Goal: Task Accomplishment & Management: Complete application form

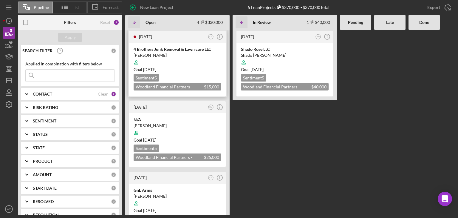
click at [163, 49] on div "4 Brothers Junk Removal & Lawn care LLC" at bounding box center [177, 49] width 88 height 6
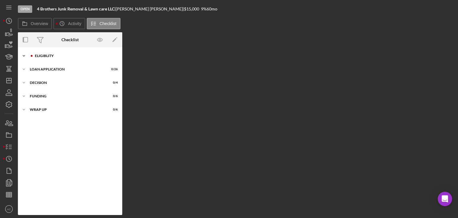
click at [54, 56] on div "Eligiblity" at bounding box center [75, 56] width 80 height 4
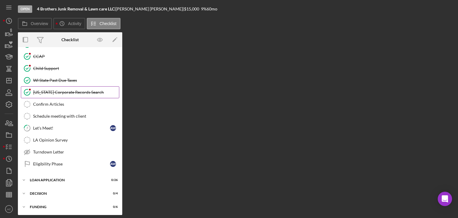
scroll to position [108, 0]
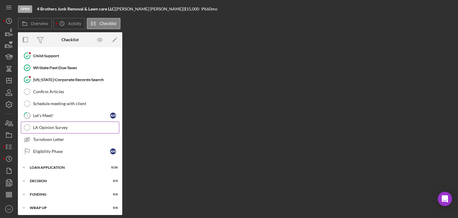
click at [57, 121] on link "LA Opinion Survey LA Opinion Survey" at bounding box center [70, 127] width 98 height 12
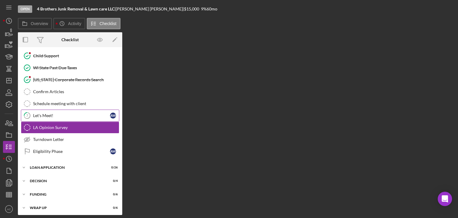
click at [56, 116] on link "7 Let's Meet! A W" at bounding box center [70, 115] width 98 height 12
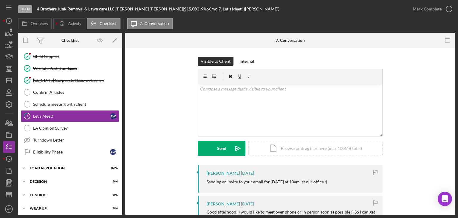
scroll to position [108, 0]
click at [68, 159] on div "Icon/Expander Eligiblity 5 / 17 1 Personal Profile A W 2 Additional Personal In…" at bounding box center [70, 77] width 104 height 271
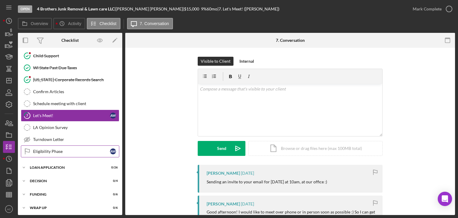
click at [72, 153] on link "Eligibility Phase Eligibility Phase A W" at bounding box center [70, 151] width 98 height 12
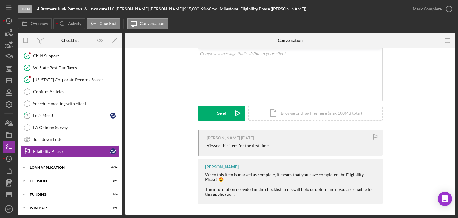
scroll to position [36, 0]
click at [75, 161] on div "Icon/Expander Loan Application 0 / 26" at bounding box center [70, 167] width 104 height 12
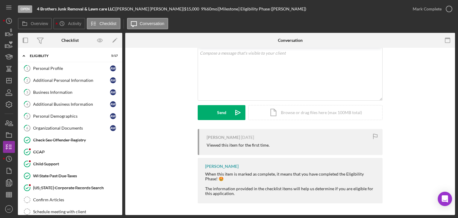
scroll to position [0, 0]
click at [62, 67] on div "Personal Profile" at bounding box center [71, 68] width 77 height 5
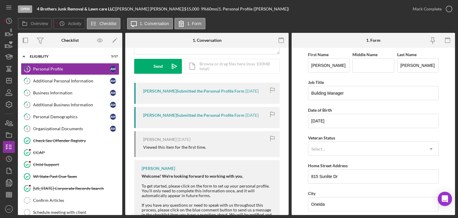
scroll to position [142, 0]
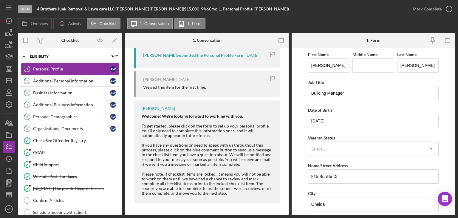
click at [64, 79] on div "Additional Personal Information" at bounding box center [71, 80] width 77 height 5
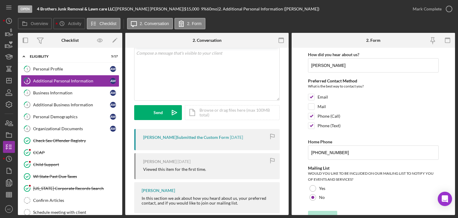
scroll to position [46, 0]
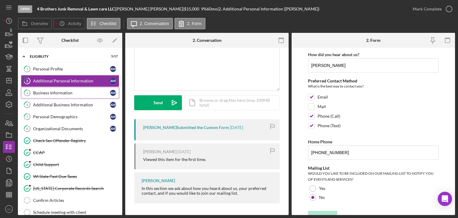
click at [67, 95] on link "3 Business Information A W" at bounding box center [70, 93] width 98 height 12
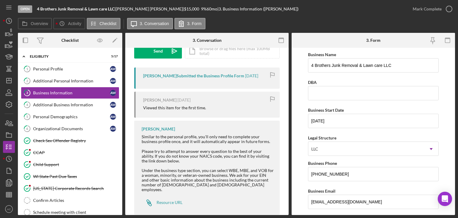
scroll to position [104, 0]
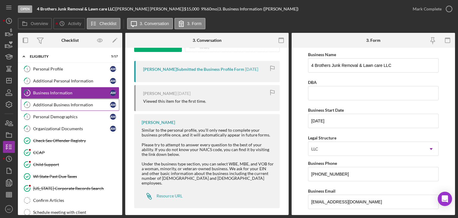
click at [22, 106] on icon "4" at bounding box center [27, 104] width 15 height 15
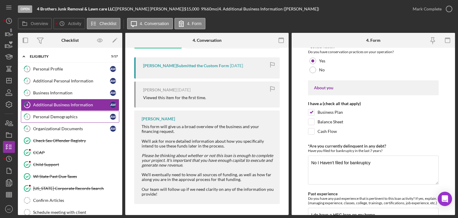
scroll to position [108, 0]
click at [51, 115] on div "Personal Demographics" at bounding box center [71, 116] width 77 height 5
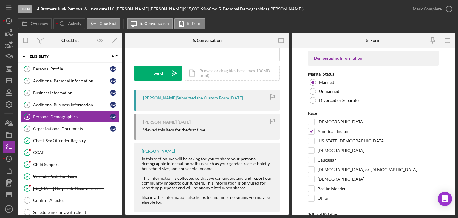
scroll to position [84, 0]
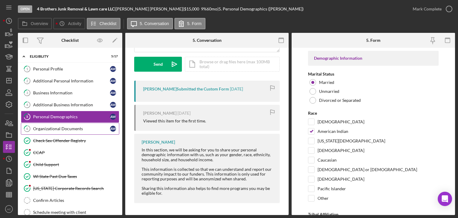
click at [78, 130] on link "6 Organizational Documents A W" at bounding box center [70, 128] width 98 height 12
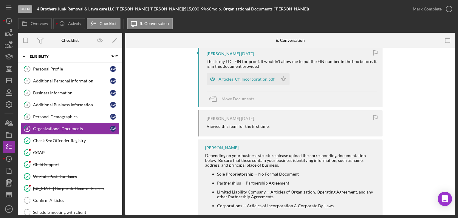
scroll to position [136, 0]
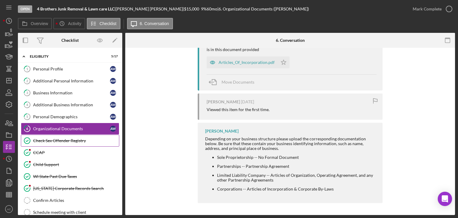
click at [85, 143] on link "Check Sex Offender Registry Check Sex Offender Registry" at bounding box center [70, 140] width 98 height 12
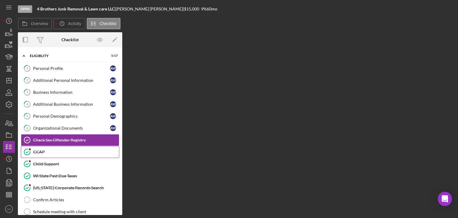
click at [74, 153] on div "CCAP" at bounding box center [76, 151] width 86 height 5
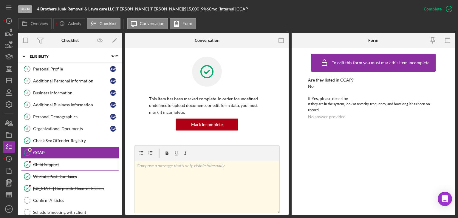
click at [60, 167] on link "Child Support Child Support" at bounding box center [70, 164] width 98 height 12
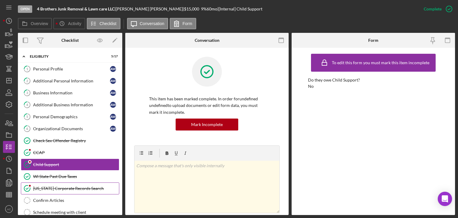
click at [67, 182] on link "Wisconsin Corporate Records Search Wisconsin Corporate Records Search" at bounding box center [70, 188] width 98 height 12
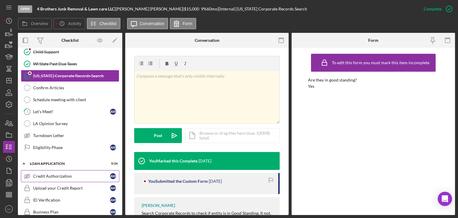
scroll to position [119, 0]
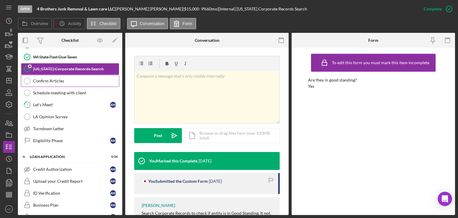
click at [85, 84] on link "Confirm Articles Confirm Articles" at bounding box center [70, 81] width 98 height 12
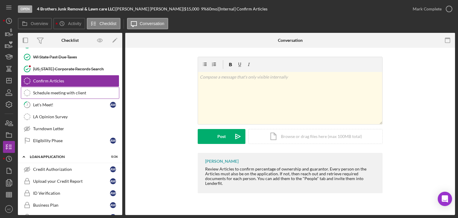
click at [80, 90] on div "Schedule meeting with client" at bounding box center [76, 92] width 86 height 5
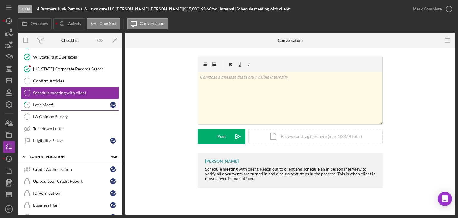
click at [64, 100] on link "7 Let's Meet! A W" at bounding box center [70, 105] width 98 height 12
